Goal: Task Accomplishment & Management: Use online tool/utility

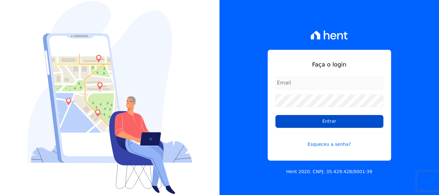
type input "cobranca@construtoralaterza.com.br"
click at [284, 120] on input "Entrar" at bounding box center [329, 121] width 108 height 13
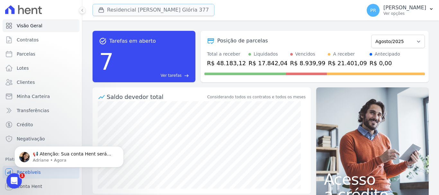
click at [137, 9] on button "Residencial [PERSON_NAME] Glória 377" at bounding box center [154, 10] width 122 height 12
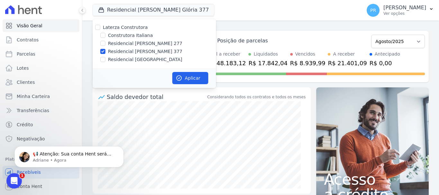
click at [135, 27] on label "Laterza Construtora" at bounding box center [125, 27] width 45 height 5
click at [100, 27] on input "Laterza Construtora" at bounding box center [97, 27] width 5 height 5
checkbox input "true"
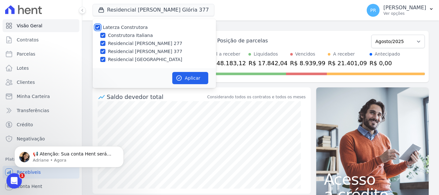
checkbox input "true"
click at [135, 27] on label "Laterza Construtora" at bounding box center [125, 27] width 45 height 5
click at [100, 27] on input "Laterza Construtora" at bounding box center [97, 27] width 5 height 5
checkbox input "false"
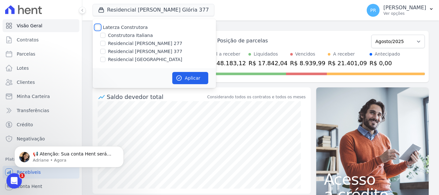
checkbox input "false"
click at [139, 44] on label "Residencial [PERSON_NAME] 277" at bounding box center [145, 43] width 74 height 7
click at [105, 44] on input "Residencial [PERSON_NAME] 277" at bounding box center [102, 43] width 5 height 5
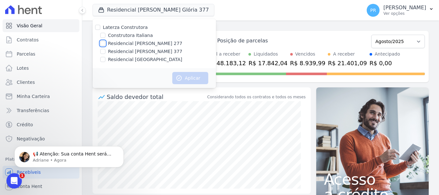
checkbox input "true"
click at [180, 74] on button "Aplicar" at bounding box center [190, 78] width 36 height 12
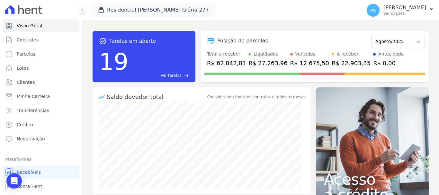
click at [403, 11] on p "Ver opções" at bounding box center [404, 13] width 43 height 5
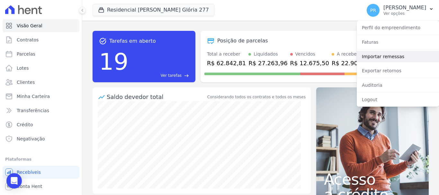
click at [378, 56] on link "Importar remessas" at bounding box center [398, 57] width 82 height 12
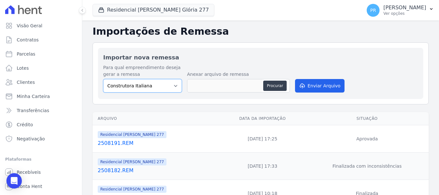
click at [145, 87] on select "Construtora Italiana Residencial [PERSON_NAME] 277 Residencial [PERSON_NAME][ST…" at bounding box center [142, 85] width 79 height 13
select select "7d698934-b935-4dc9-aa46-576f3138731b"
click at [103, 79] on select "Construtora Italiana Residencial [PERSON_NAME] 277 Residencial [PERSON_NAME][ST…" at bounding box center [142, 85] width 79 height 13
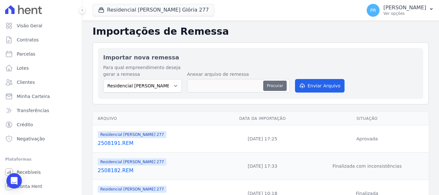
click at [281, 85] on button "Procurar" at bounding box center [274, 86] width 23 height 10
type input "2508201.REM"
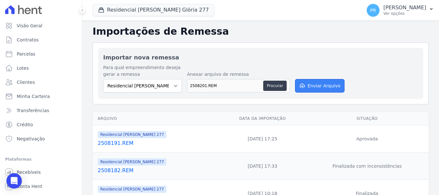
click at [308, 88] on button "Enviar Arquivo" at bounding box center [319, 85] width 49 height 13
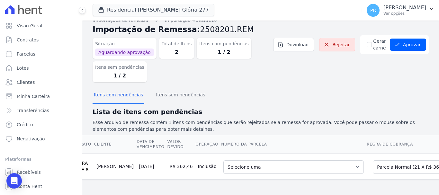
scroll to position [0, 66]
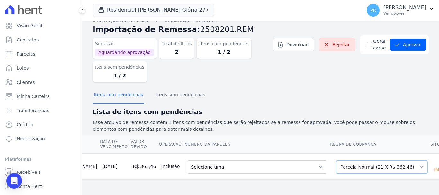
click at [368, 164] on select "Selecione uma Nova Parcela Avulsa Parcela Avulsa Existente Parcela Normal (21 X…" at bounding box center [381, 166] width 91 height 13
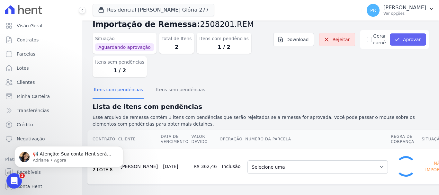
scroll to position [9, 0]
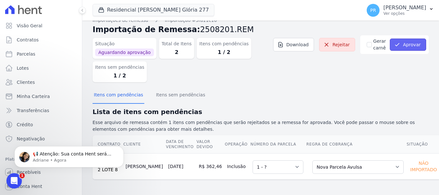
click at [403, 42] on button "Aprovar" at bounding box center [408, 45] width 36 height 12
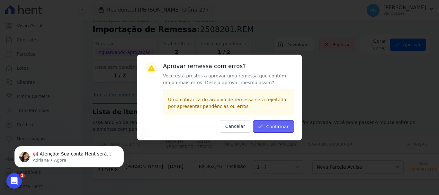
click at [269, 123] on button "Confirmar" at bounding box center [273, 126] width 41 height 13
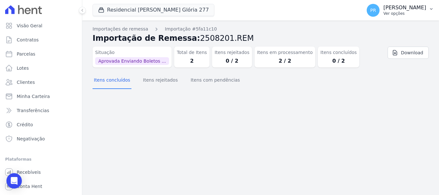
click at [401, 13] on p "Ver opções" at bounding box center [404, 13] width 43 height 5
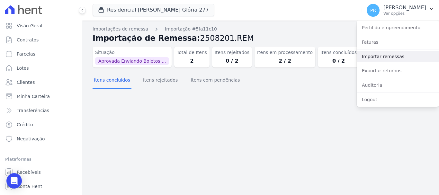
click at [380, 58] on link "Importar remessas" at bounding box center [398, 57] width 82 height 12
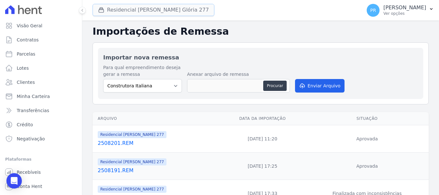
click at [133, 8] on button "Residencial [PERSON_NAME] Glória 277" at bounding box center [154, 10] width 122 height 12
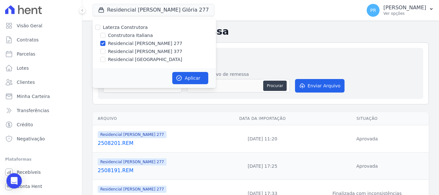
click at [118, 43] on label "Residencial [PERSON_NAME] 277" at bounding box center [145, 43] width 74 height 7
click at [105, 43] on input "Residencial [PERSON_NAME] 277" at bounding box center [102, 43] width 5 height 5
checkbox input "false"
click at [119, 51] on label "Residencial [PERSON_NAME] 377" at bounding box center [145, 51] width 74 height 7
click at [105, 51] on input "Residencial [PERSON_NAME] 377" at bounding box center [102, 51] width 5 height 5
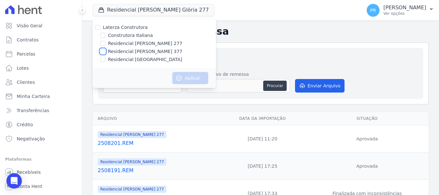
checkbox input "true"
click at [184, 80] on button "Aplicar" at bounding box center [190, 78] width 36 height 12
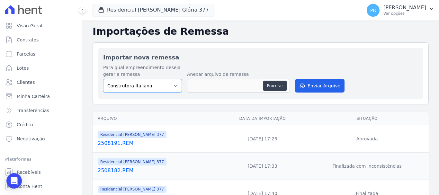
click at [164, 91] on select "Construtora Italiana Residencial [PERSON_NAME] 277 Residencial [PERSON_NAME][ST…" at bounding box center [142, 85] width 79 height 13
select select "0cd9190e-dfd9-46e5-afc8-7298ef4c0c2b"
click at [103, 79] on select "Construtora Italiana Residencial [PERSON_NAME] 277 Residencial [PERSON_NAME][ST…" at bounding box center [142, 85] width 79 height 13
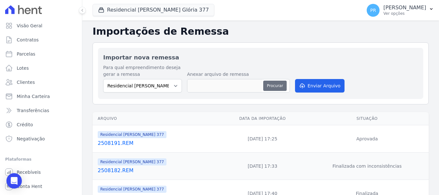
click at [280, 87] on button "Procurar" at bounding box center [274, 86] width 23 height 10
type input "2508201.REM"
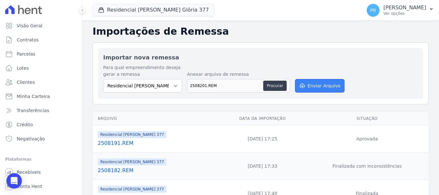
click at [312, 89] on button "Enviar Arquivo" at bounding box center [319, 85] width 49 height 13
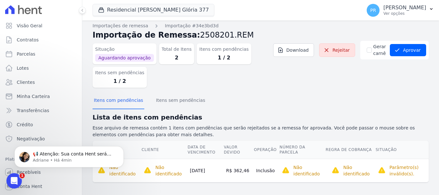
scroll to position [6, 0]
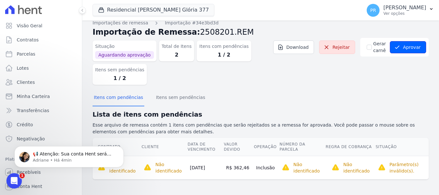
drag, startPoint x: 402, startPoint y: 42, endPoint x: 391, endPoint y: 42, distance: 10.9
click at [402, 42] on button "Aprovar" at bounding box center [408, 47] width 36 height 12
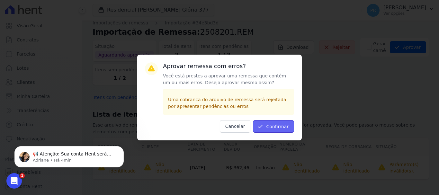
click at [284, 127] on button "Confirmar" at bounding box center [273, 126] width 41 height 13
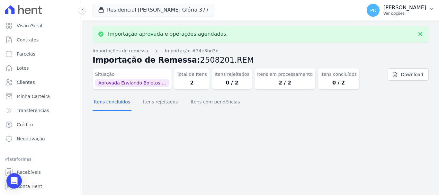
click at [403, 10] on p "[PERSON_NAME]" at bounding box center [404, 7] width 43 height 6
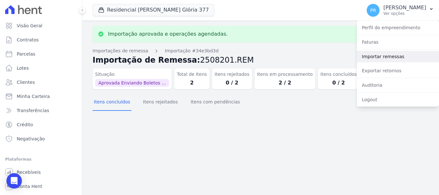
click at [390, 58] on link "Importar remessas" at bounding box center [398, 57] width 82 height 12
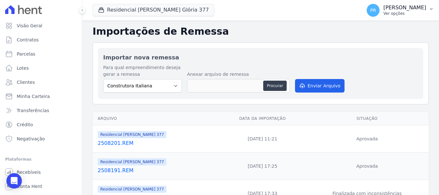
click at [380, 5] on span "PR" at bounding box center [373, 10] width 13 height 13
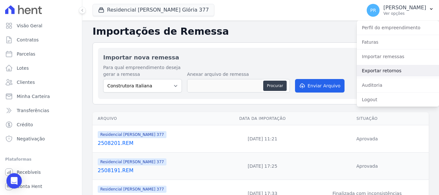
click at [400, 70] on link "Exportar retornos" at bounding box center [398, 71] width 82 height 12
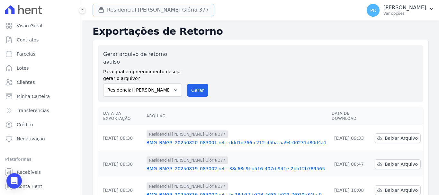
click at [154, 9] on button "Residencial [PERSON_NAME] Glória 377" at bounding box center [154, 10] width 122 height 12
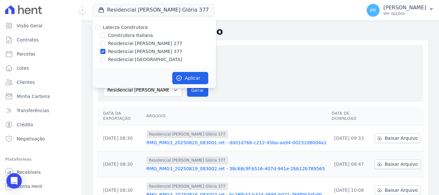
click at [121, 52] on label "Residencial [PERSON_NAME] 377" at bounding box center [145, 51] width 74 height 7
click at [105, 52] on input "Residencial [PERSON_NAME] 377" at bounding box center [102, 51] width 5 height 5
checkbox input "false"
click at [130, 40] on div "Laterza Construtora Construtora Italiana Residencial Maria da Glória 277 Reside…" at bounding box center [154, 43] width 123 height 49
click at [130, 42] on label "Residencial [PERSON_NAME] 277" at bounding box center [145, 43] width 74 height 7
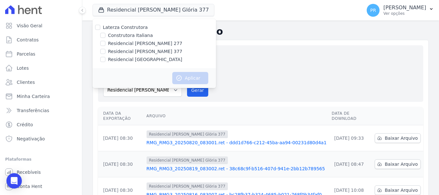
click at [105, 42] on input "Residencial [PERSON_NAME] 277" at bounding box center [102, 43] width 5 height 5
checkbox input "true"
click at [185, 80] on button "Aplicar" at bounding box center [190, 78] width 36 height 12
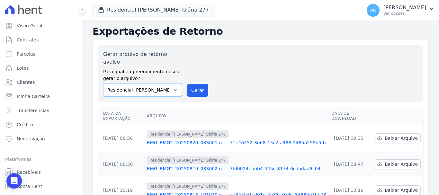
click at [174, 84] on select "Construtora Italiana Residencial [PERSON_NAME] 277 Residencial [PERSON_NAME][ST…" at bounding box center [142, 89] width 79 height 13
click at [103, 83] on select "Construtora Italiana Residencial [PERSON_NAME] 277 Residencial [PERSON_NAME][ST…" at bounding box center [142, 89] width 79 height 13
click at [192, 85] on button "Gerar" at bounding box center [197, 90] width 21 height 13
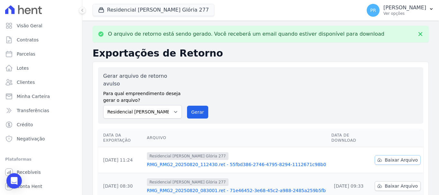
click at [397, 157] on span "Baixar Arquivo" at bounding box center [401, 160] width 33 height 6
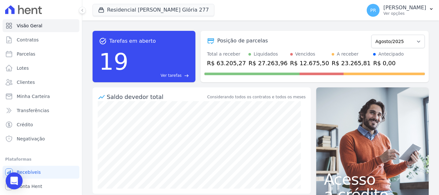
click at [16, 188] on div "Open Intercom Messenger" at bounding box center [14, 181] width 17 height 17
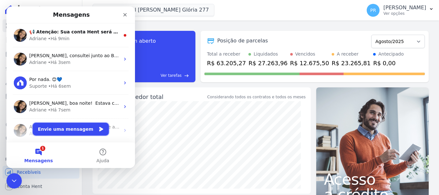
click at [61, 131] on button "Envie uma mensagem" at bounding box center [71, 129] width 76 height 13
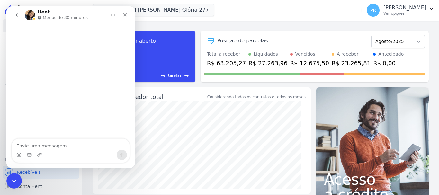
click at [77, 149] on textarea "Envie uma mensagem..." at bounding box center [71, 144] width 118 height 11
type textarea "Boa tarde"
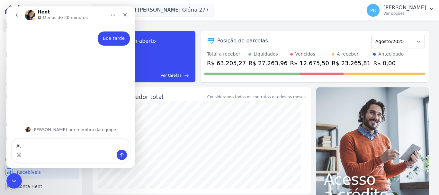
type textarea "A"
type textarea "F"
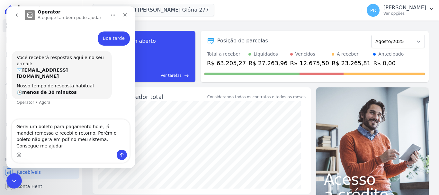
type textarea "Gerei um boleto para pagamento hoje, já mandei remessa e recebi o retorno. Poré…"
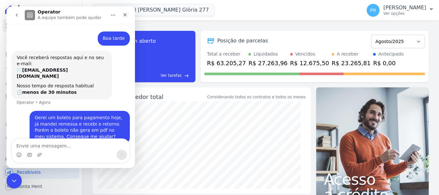
scroll to position [6, 0]
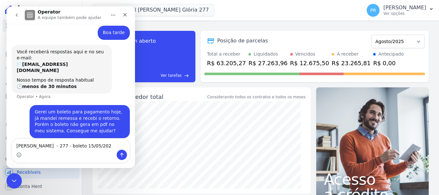
type textarea "[PERSON_NAME] - 277 - boleto [DATE]"
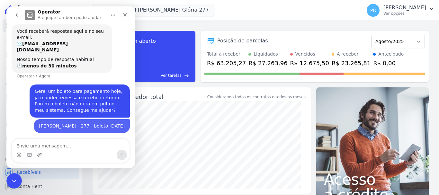
scroll to position [27, 0]
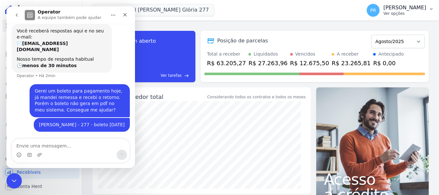
click at [403, 10] on p "[PERSON_NAME]" at bounding box center [404, 7] width 43 height 6
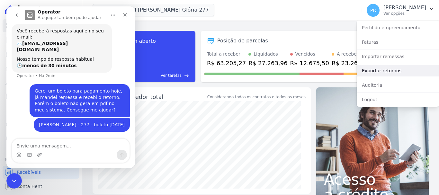
click at [376, 72] on link "Exportar retornos" at bounding box center [398, 71] width 82 height 12
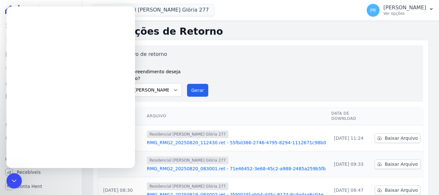
click at [264, 68] on div "Gerar arquivo de retorno avulso Para qual empreendimento deseja gerar o arquivo…" at bounding box center [260, 73] width 315 height 46
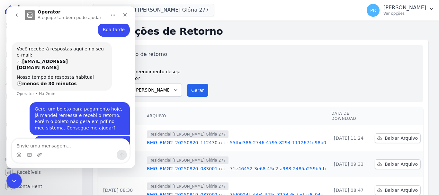
scroll to position [27, 0]
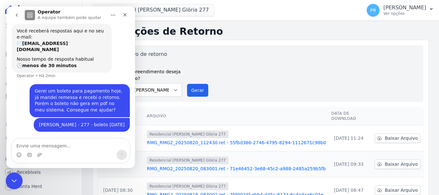
click at [14, 182] on icon "Encerramento do Messenger da Intercom" at bounding box center [13, 180] width 8 height 8
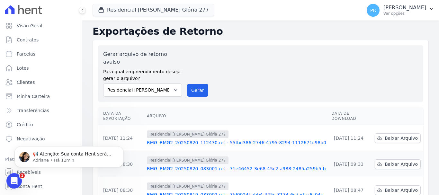
scroll to position [0, 0]
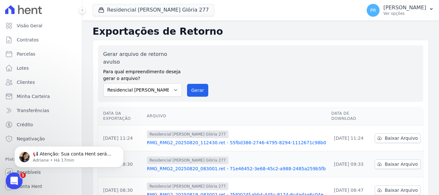
click at [10, 180] on icon "Abertura do Messenger da Intercom" at bounding box center [13, 180] width 11 height 11
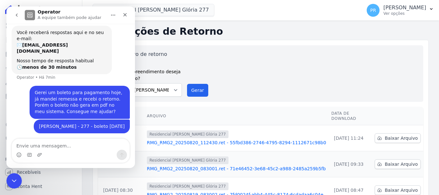
scroll to position [27, 0]
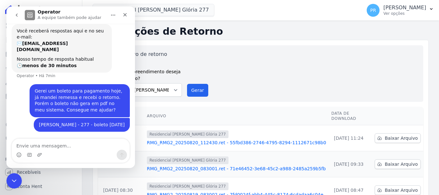
click at [16, 14] on icon "go back" at bounding box center [16, 15] width 5 height 5
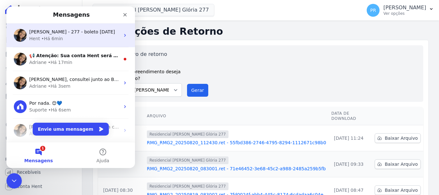
scroll to position [0, 0]
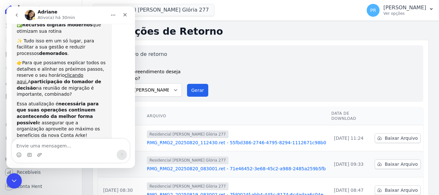
scroll to position [119, 0]
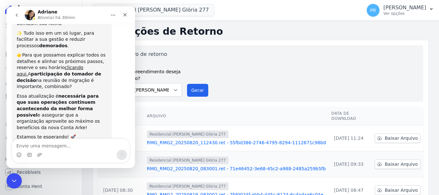
click at [17, 17] on icon "go back" at bounding box center [16, 15] width 5 height 5
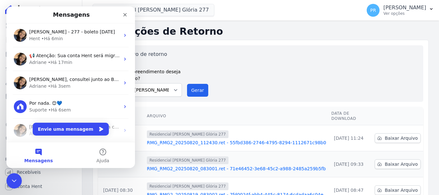
scroll to position [0, 0]
click at [127, 13] on icon "Fechar" at bounding box center [124, 14] width 5 height 5
